Goal: Task Accomplishment & Management: Use online tool/utility

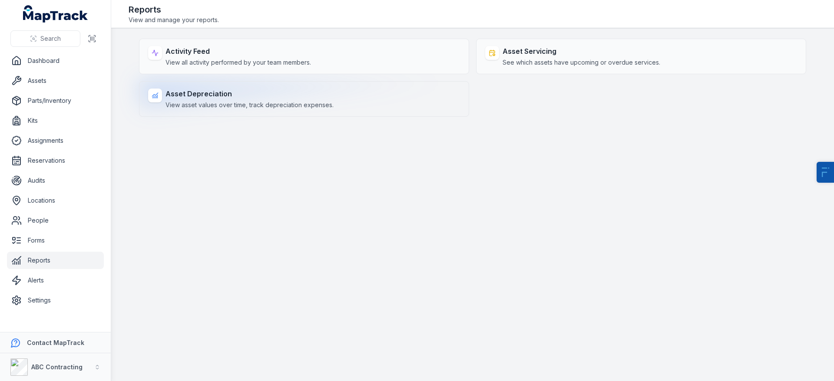
click at [232, 101] on span "View asset values over time, track depreciation expenses." at bounding box center [249, 105] width 168 height 9
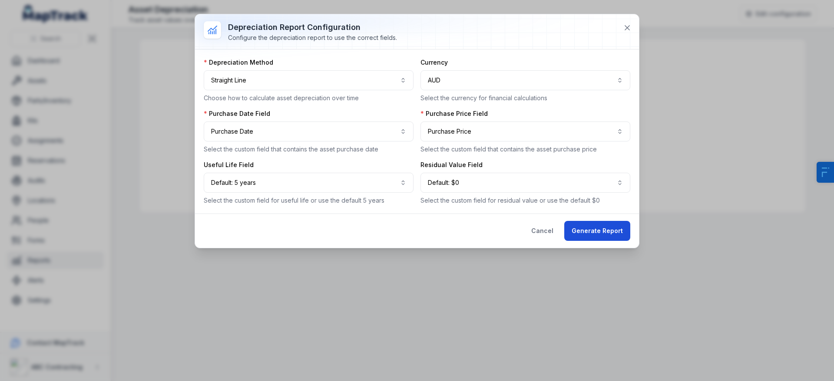
click at [607, 227] on button "Generate Report" at bounding box center [597, 231] width 66 height 20
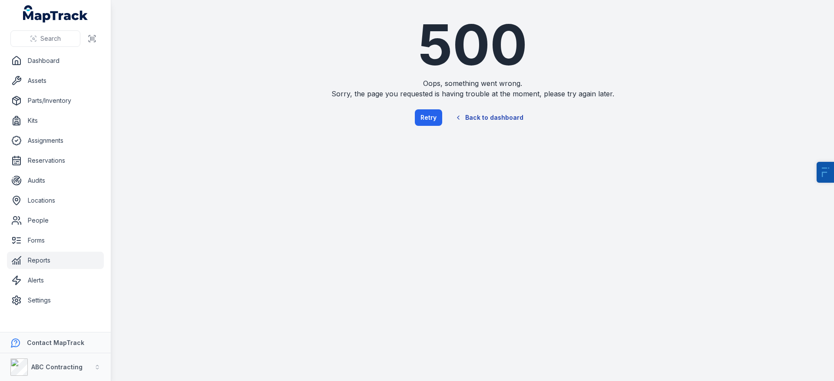
click at [501, 119] on link "Back to dashboard" at bounding box center [488, 118] width 83 height 20
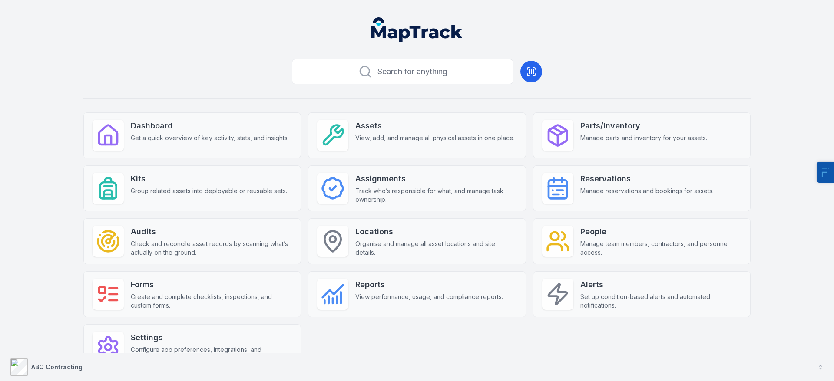
click at [61, 361] on div "ABC Contracting" at bounding box center [46, 367] width 72 height 17
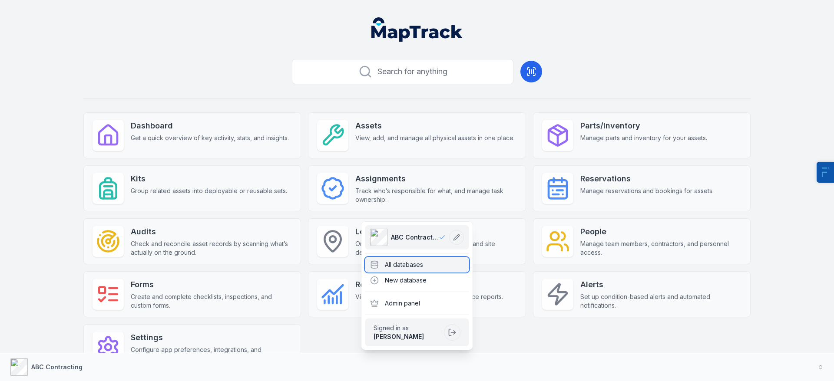
click at [409, 264] on div "All databases" at bounding box center [417, 265] width 104 height 16
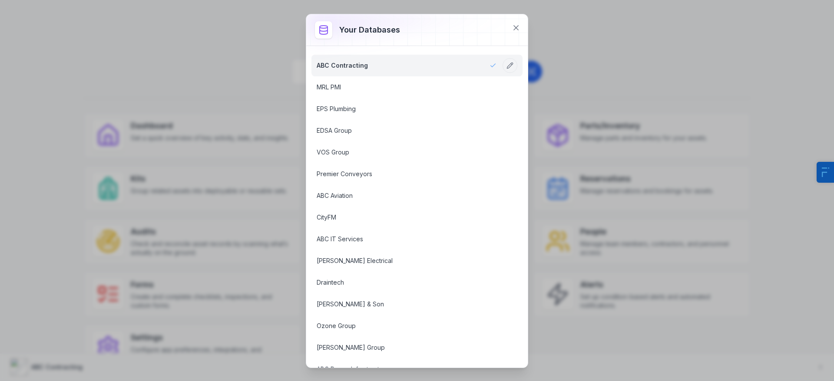
scroll to position [466, 0]
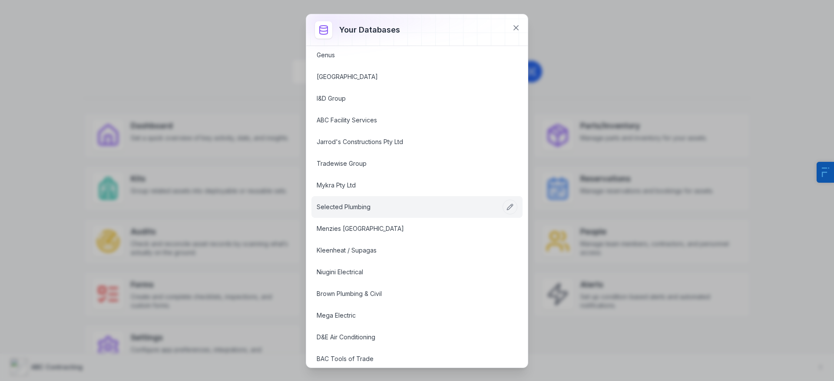
click at [370, 203] on link "Selected Plumbing" at bounding box center [407, 207] width 180 height 9
